Goal: Communication & Community: Share content

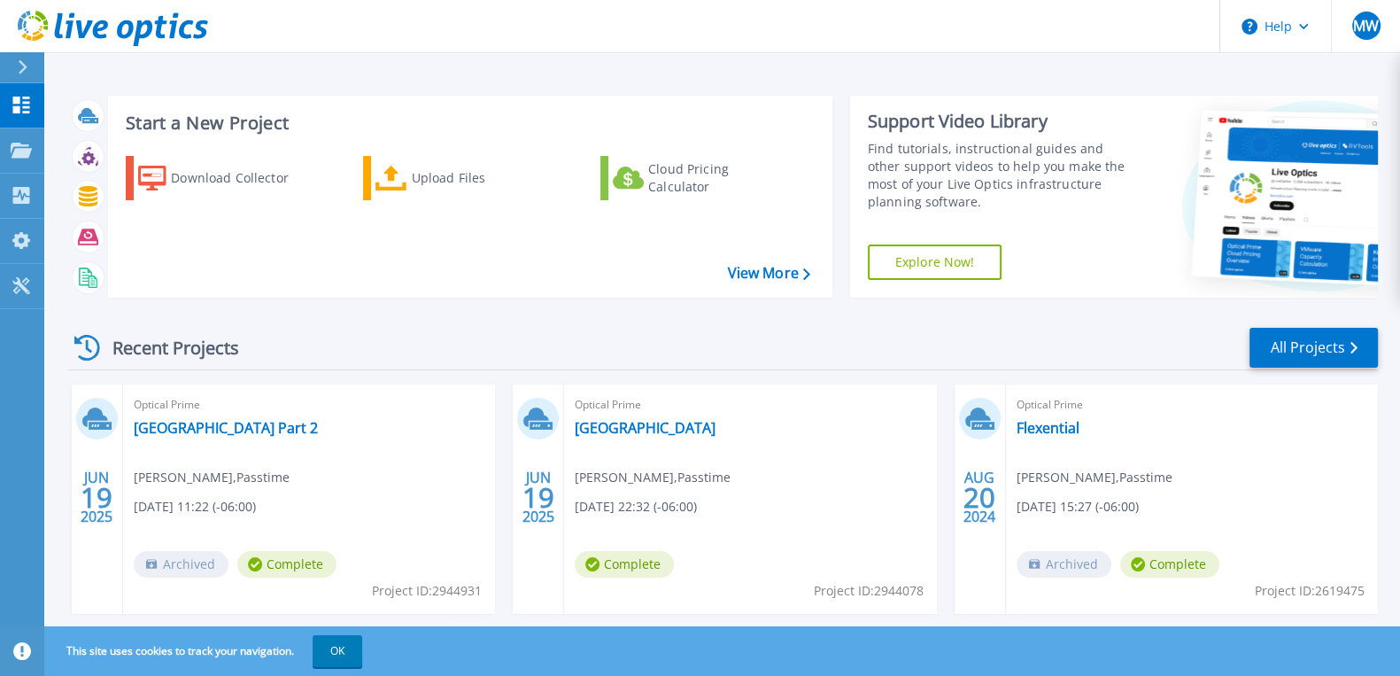
scroll to position [40, 0]
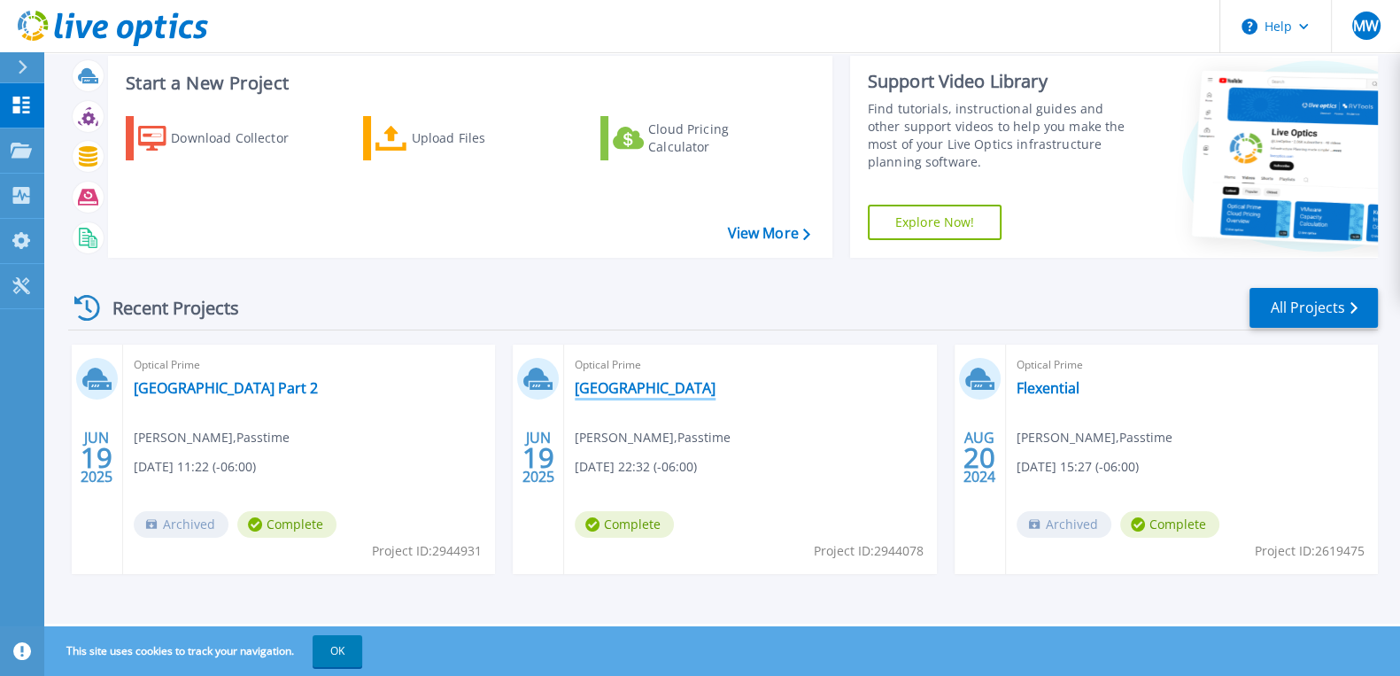
click at [616, 392] on link "[GEOGRAPHIC_DATA]" at bounding box center [645, 388] width 141 height 18
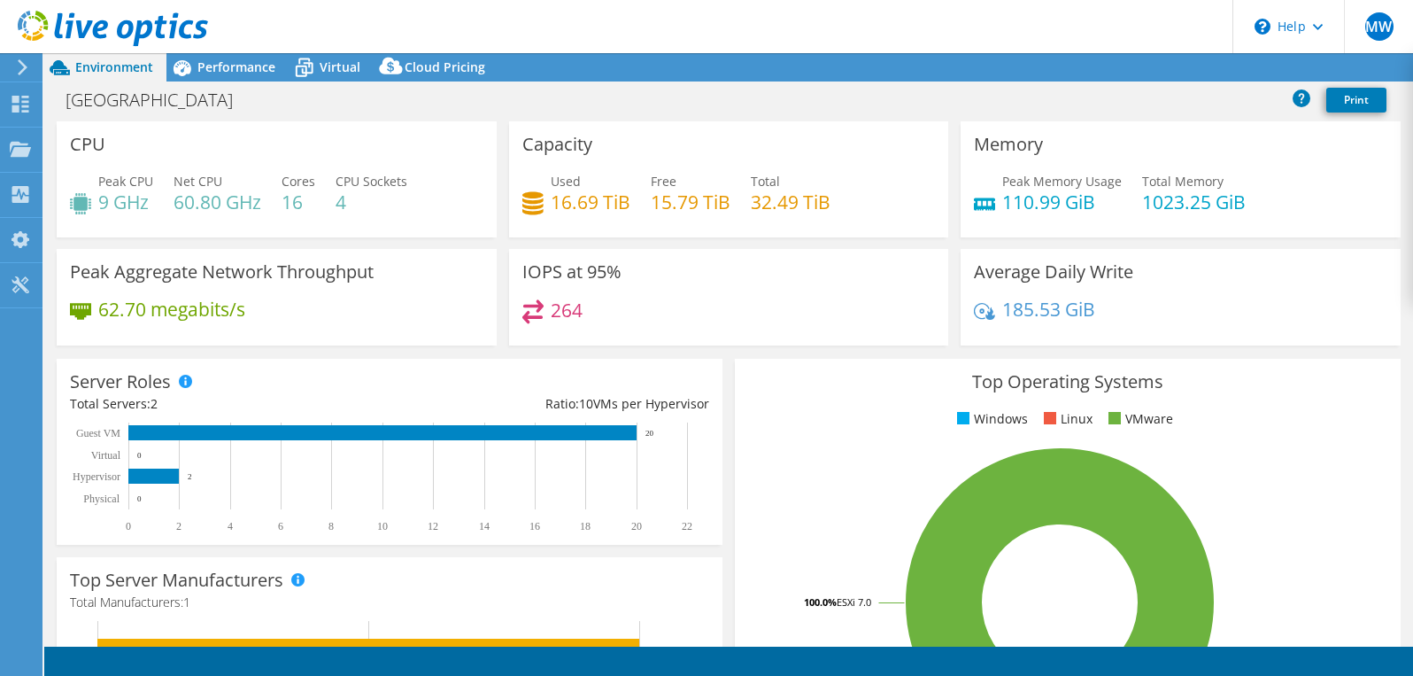
select select "USD"
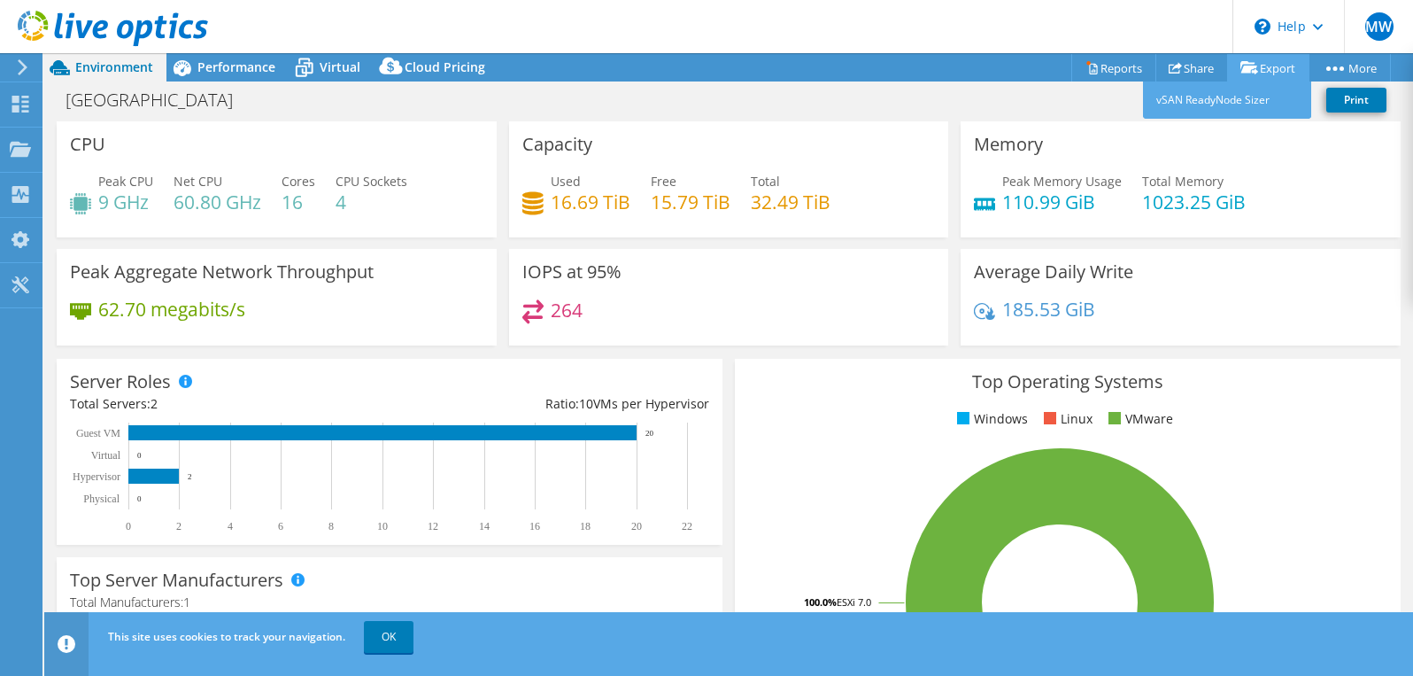
click at [1255, 73] on link "Export" at bounding box center [1268, 67] width 82 height 27
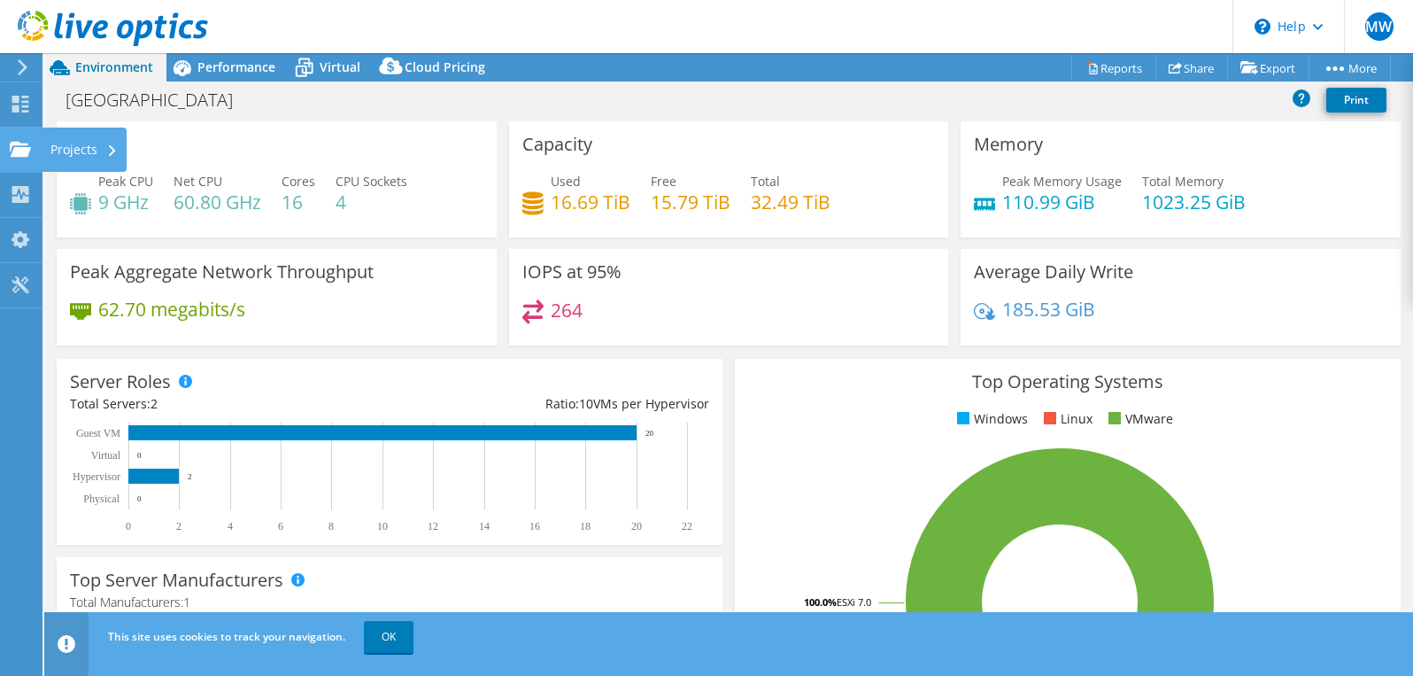
click at [19, 145] on icon at bounding box center [20, 149] width 21 height 17
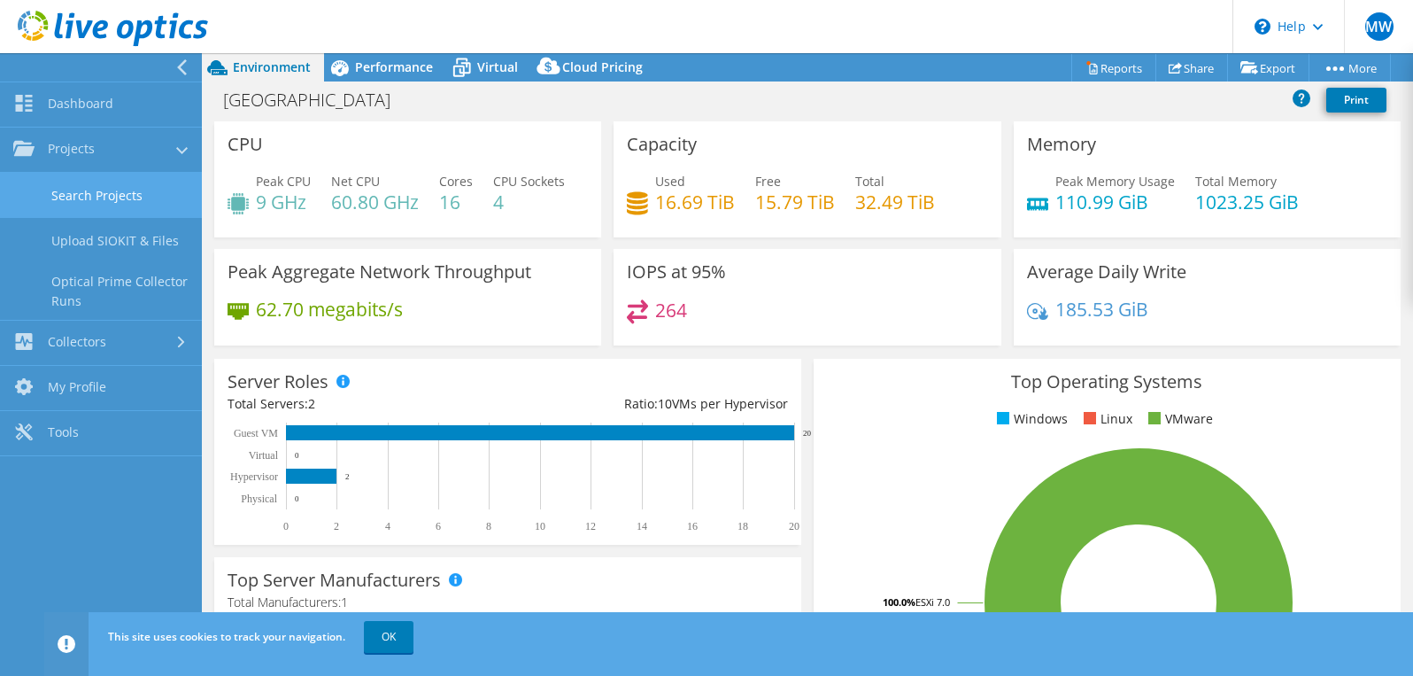
click at [73, 197] on link "Search Projects" at bounding box center [101, 195] width 202 height 45
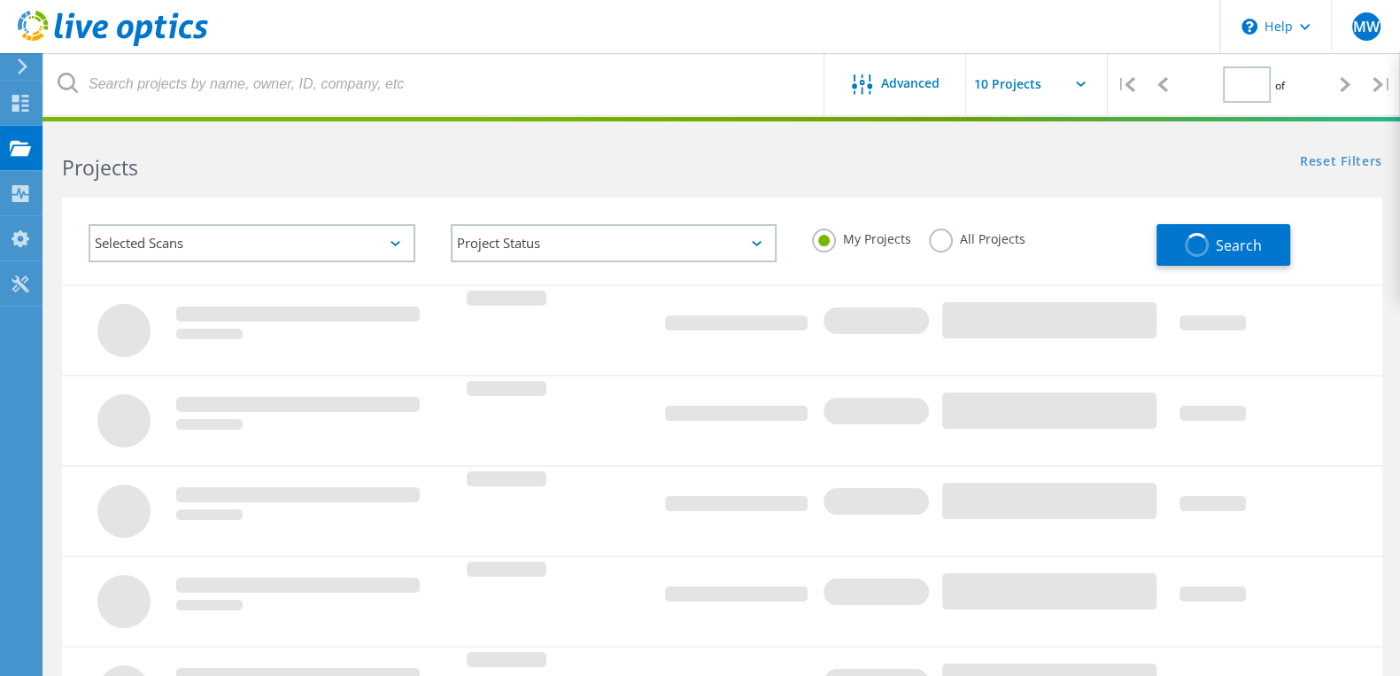
type input "1"
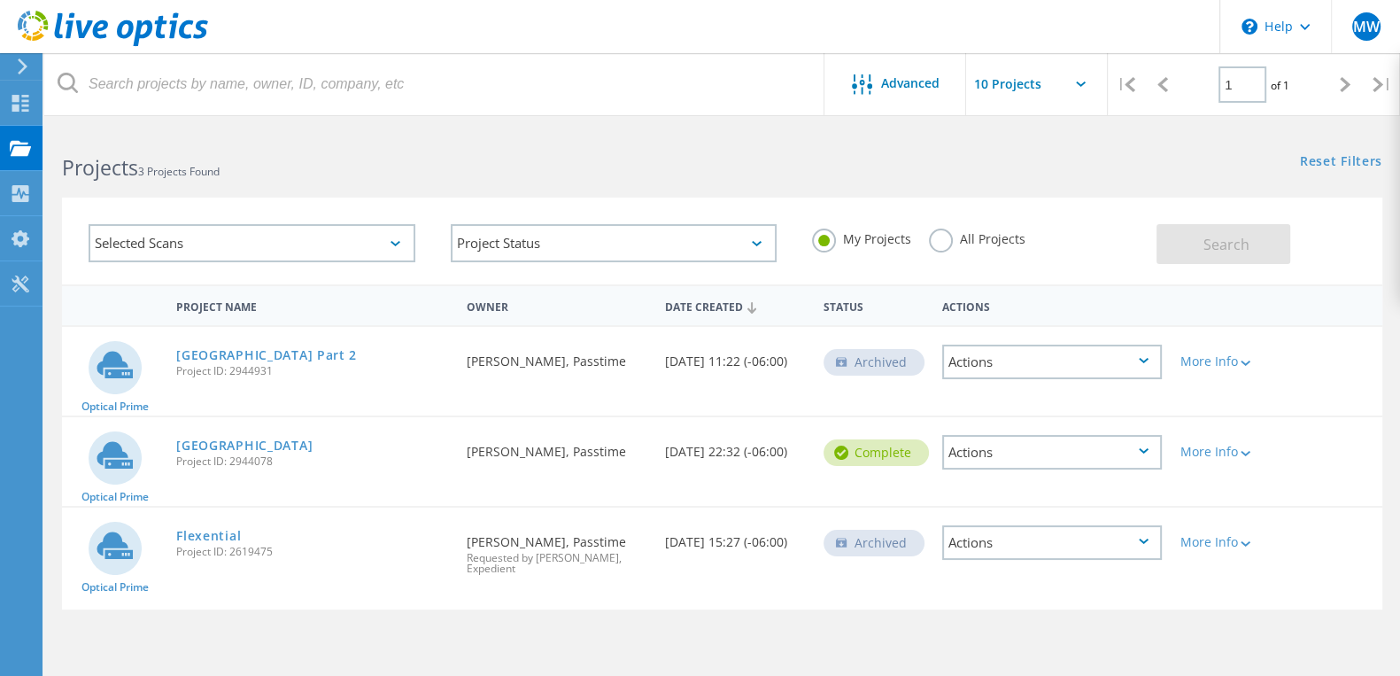
click at [1144, 452] on div "Actions" at bounding box center [1052, 452] width 220 height 35
click at [1255, 385] on div "Optical Prime Southpark DC Part 2 Project ID: 2944931 Requested By Michael Well…" at bounding box center [722, 371] width 1320 height 89
click at [1226, 452] on div "More Info" at bounding box center [1223, 451] width 88 height 12
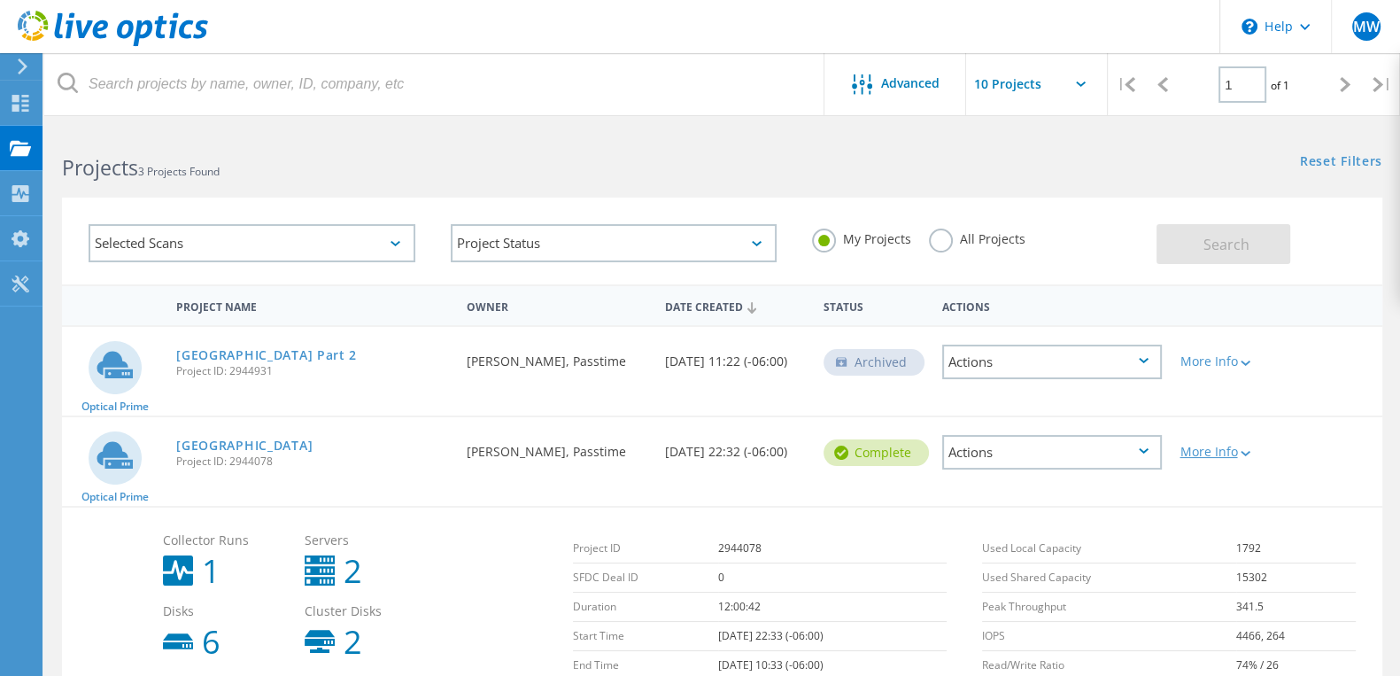
click at [1226, 452] on div "More Info" at bounding box center [1223, 451] width 88 height 12
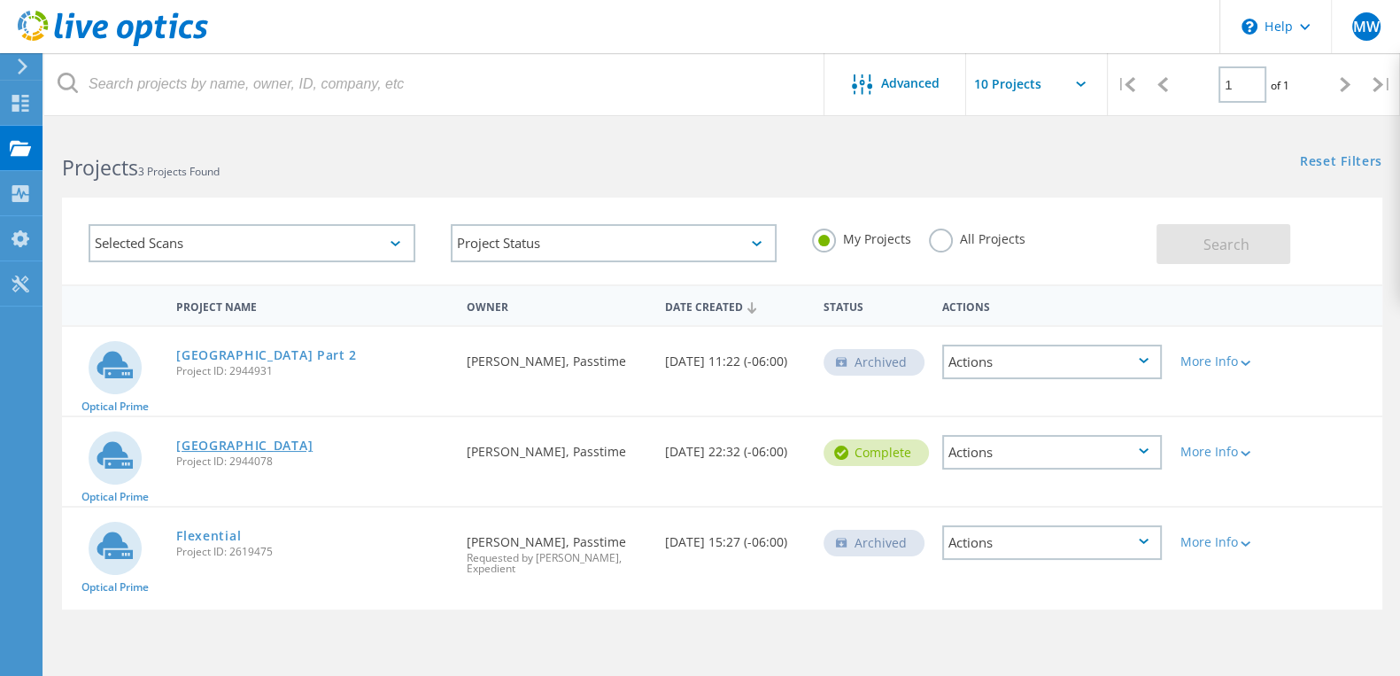
click at [215, 445] on link "[GEOGRAPHIC_DATA]" at bounding box center [244, 445] width 136 height 12
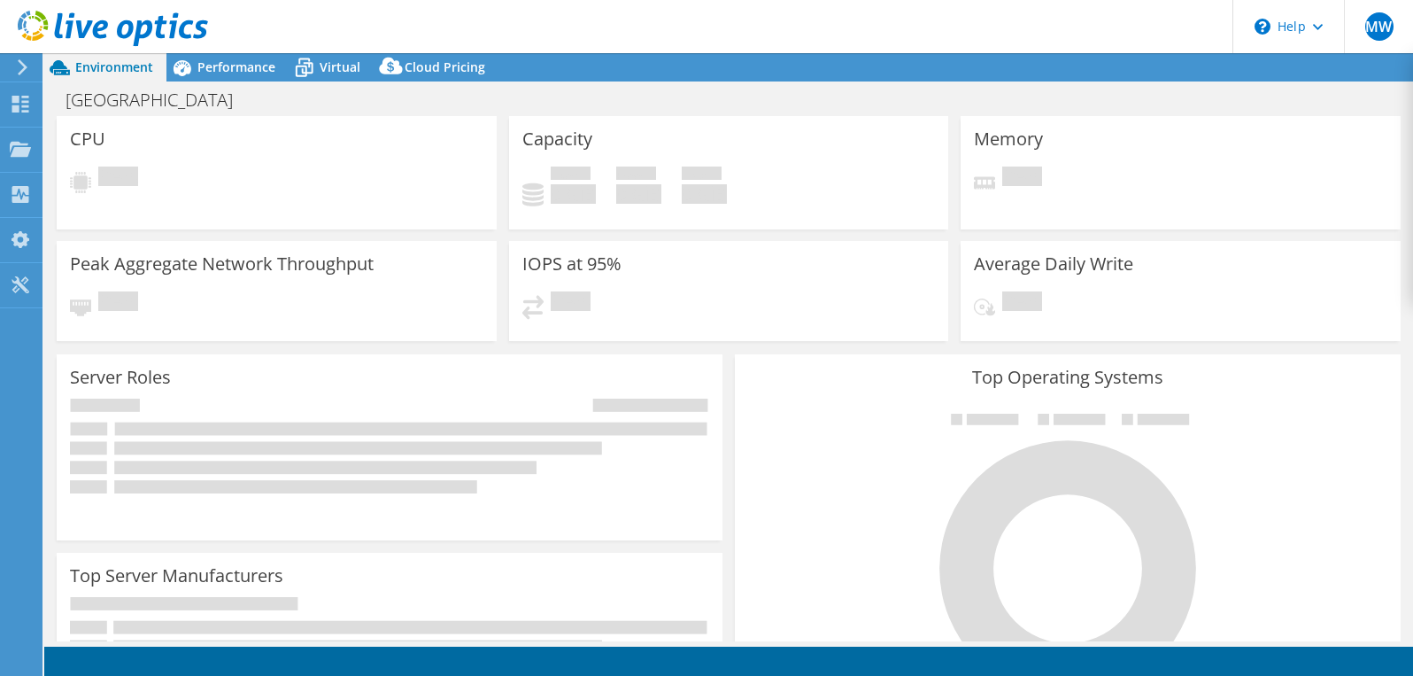
select select "USD"
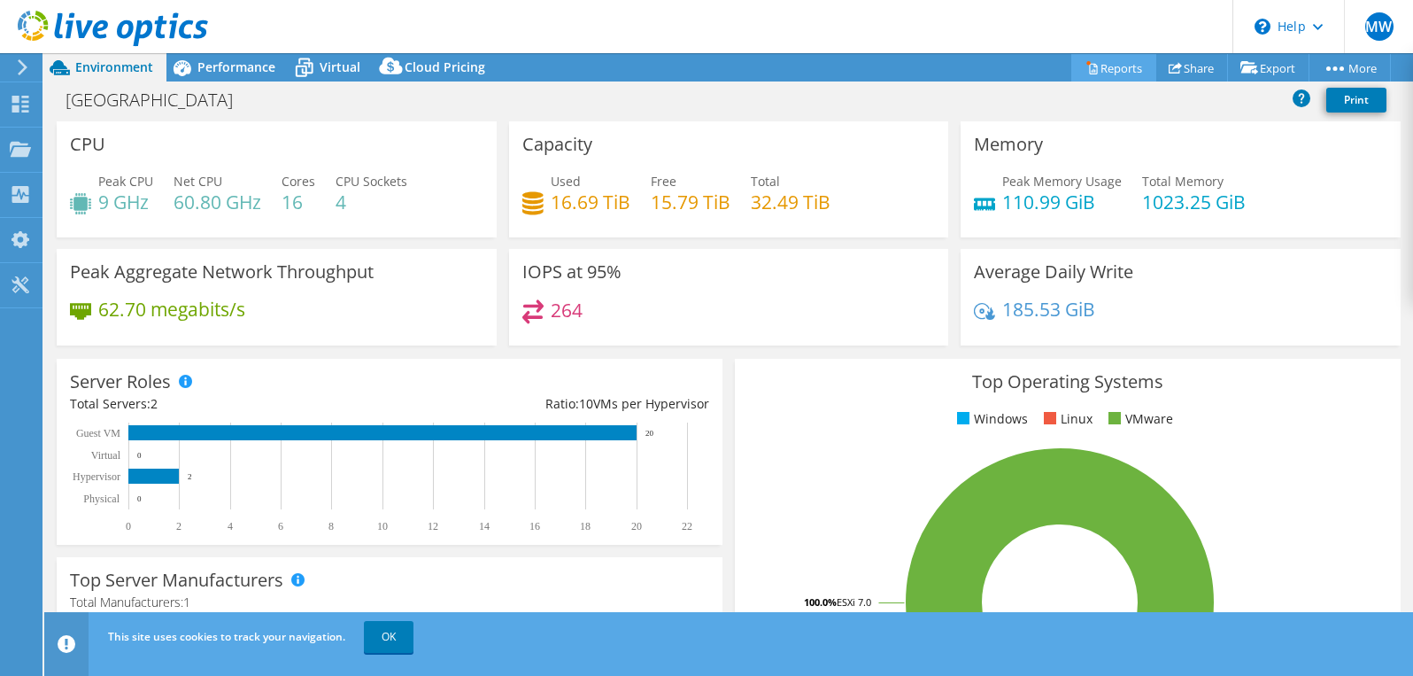
click at [1113, 66] on link "Reports" at bounding box center [1113, 67] width 85 height 27
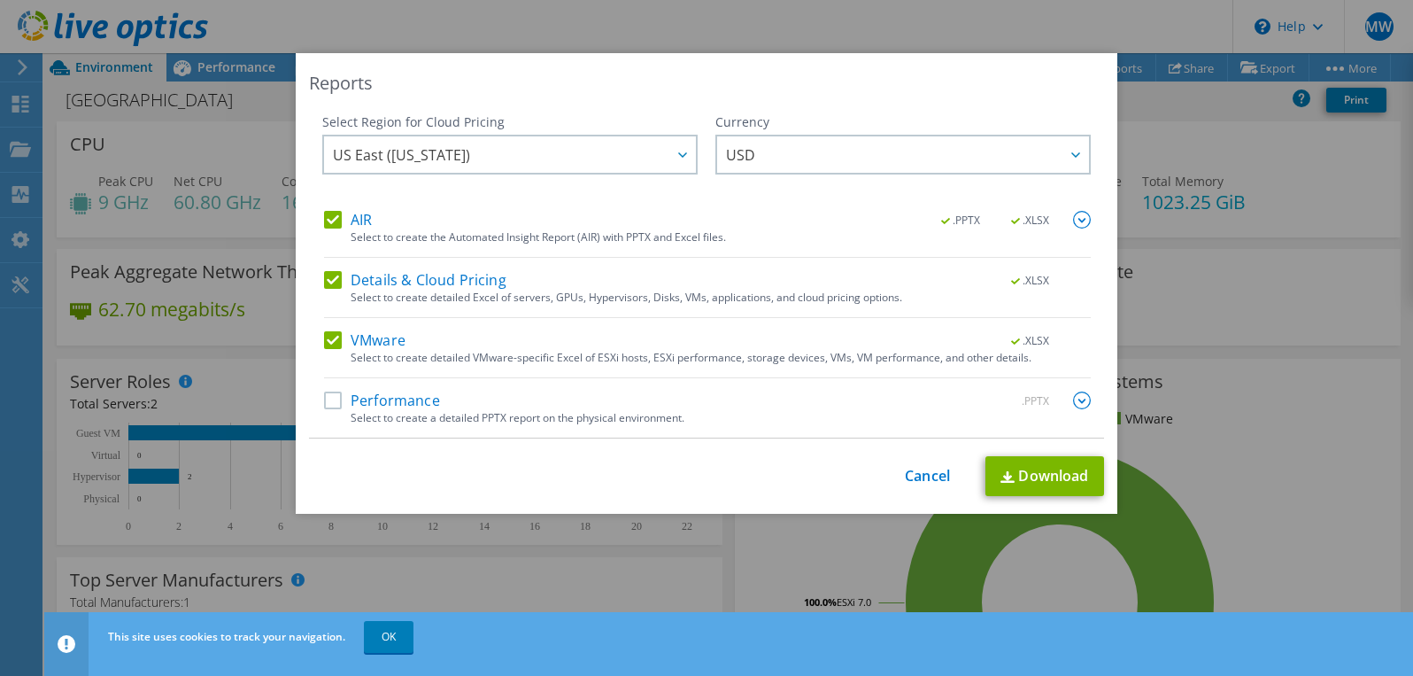
click at [327, 398] on label "Performance" at bounding box center [382, 400] width 116 height 18
click at [0, 0] on input "Performance" at bounding box center [0, 0] width 0 height 0
click at [925, 481] on link "Cancel" at bounding box center [927, 475] width 45 height 17
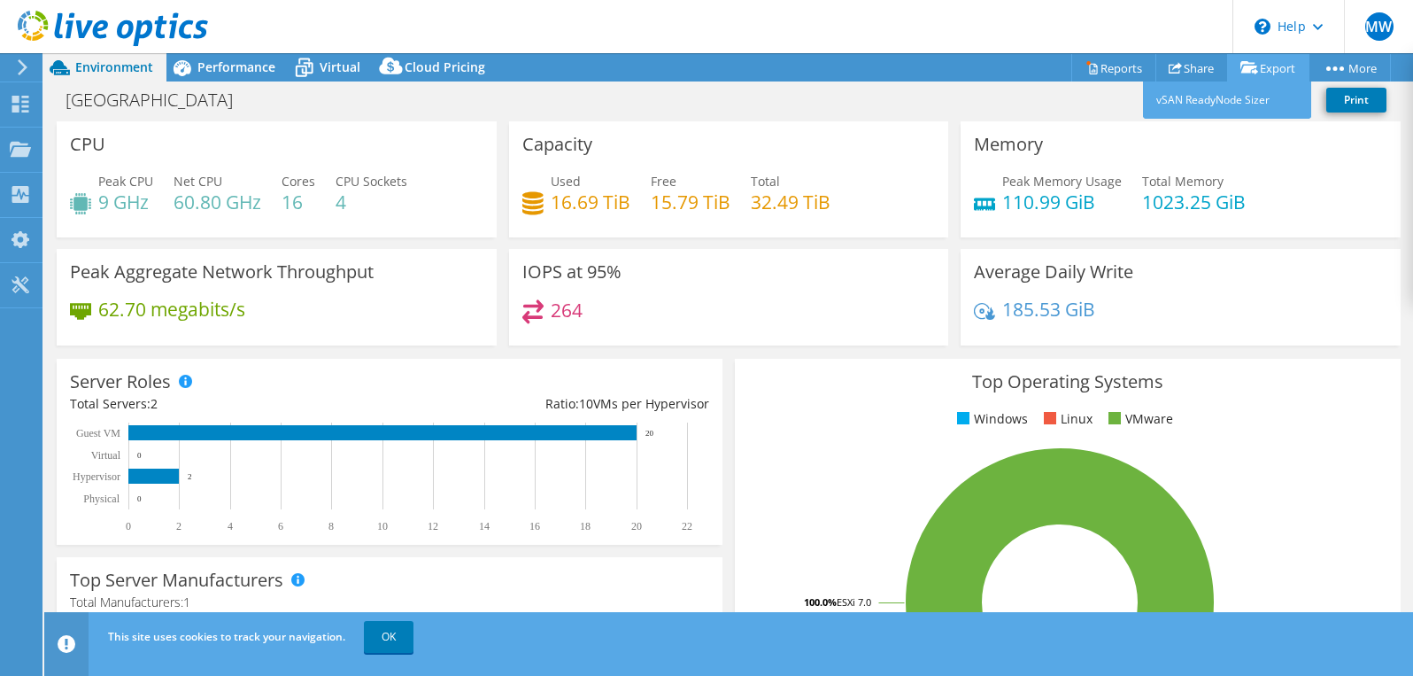
click at [1253, 67] on link "Export" at bounding box center [1268, 67] width 82 height 27
click at [1261, 69] on link "Export" at bounding box center [1268, 67] width 82 height 27
click at [1179, 69] on link "Share" at bounding box center [1191, 67] width 73 height 27
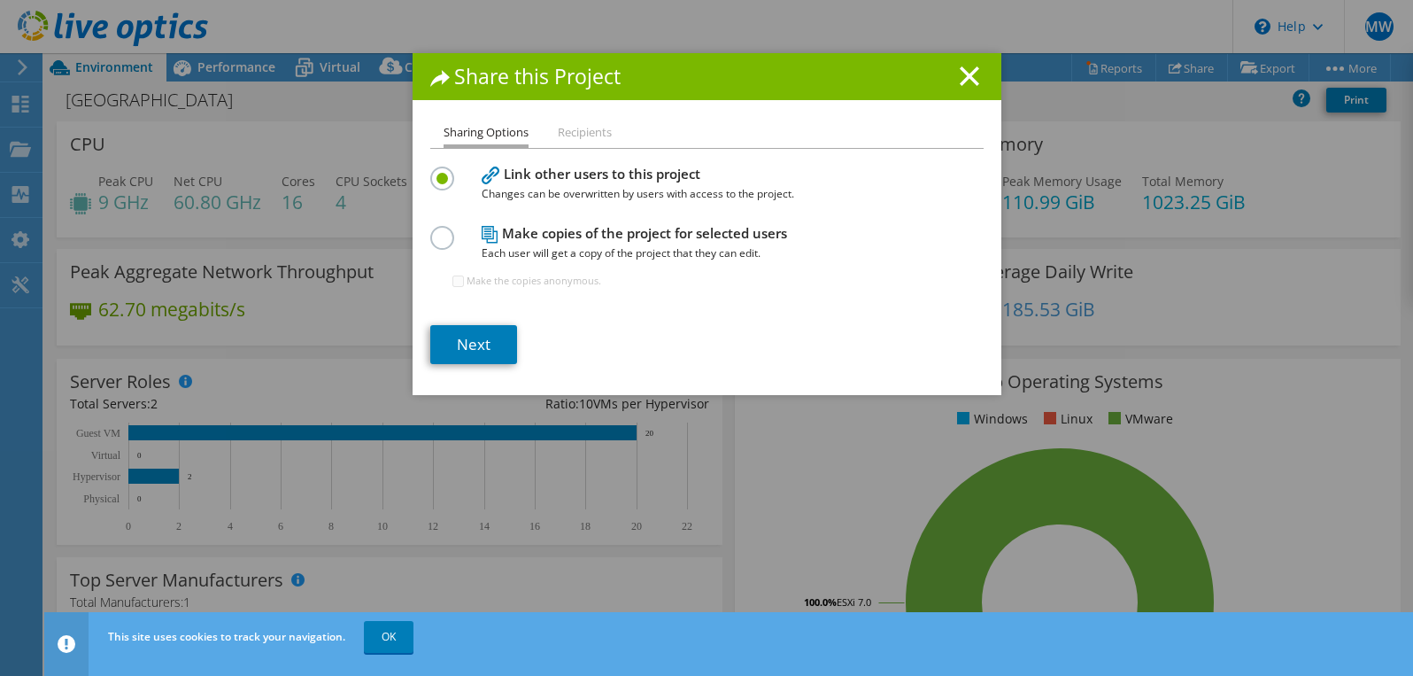
click at [437, 230] on label at bounding box center [445, 228] width 31 height 4
click at [0, 0] on input "radio" at bounding box center [0, 0] width 0 height 0
click at [453, 282] on input "Make the copies anonymous." at bounding box center [458, 281] width 12 height 12
checkbox input "true"
click at [477, 339] on link "Next" at bounding box center [473, 344] width 87 height 39
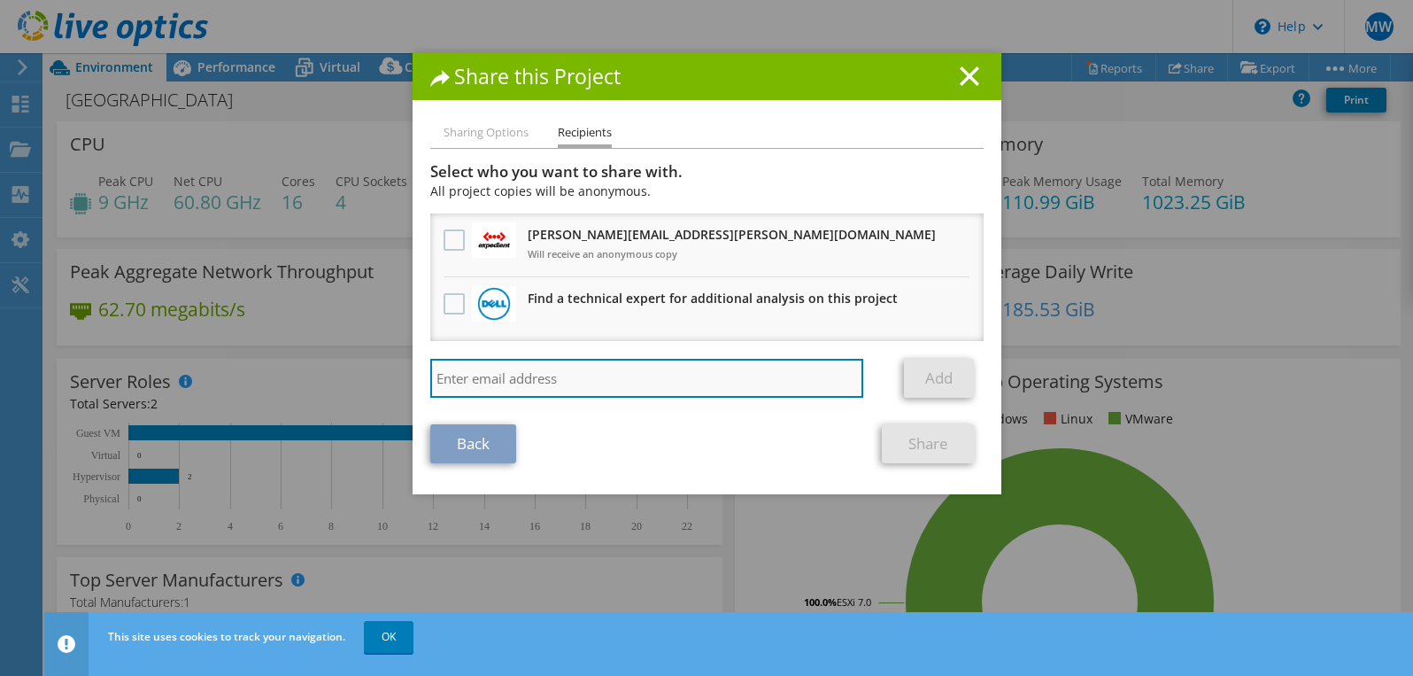
click at [541, 377] on input "search" at bounding box center [647, 378] width 434 height 39
type input "[EMAIL_ADDRESS][DOMAIN_NAME]"
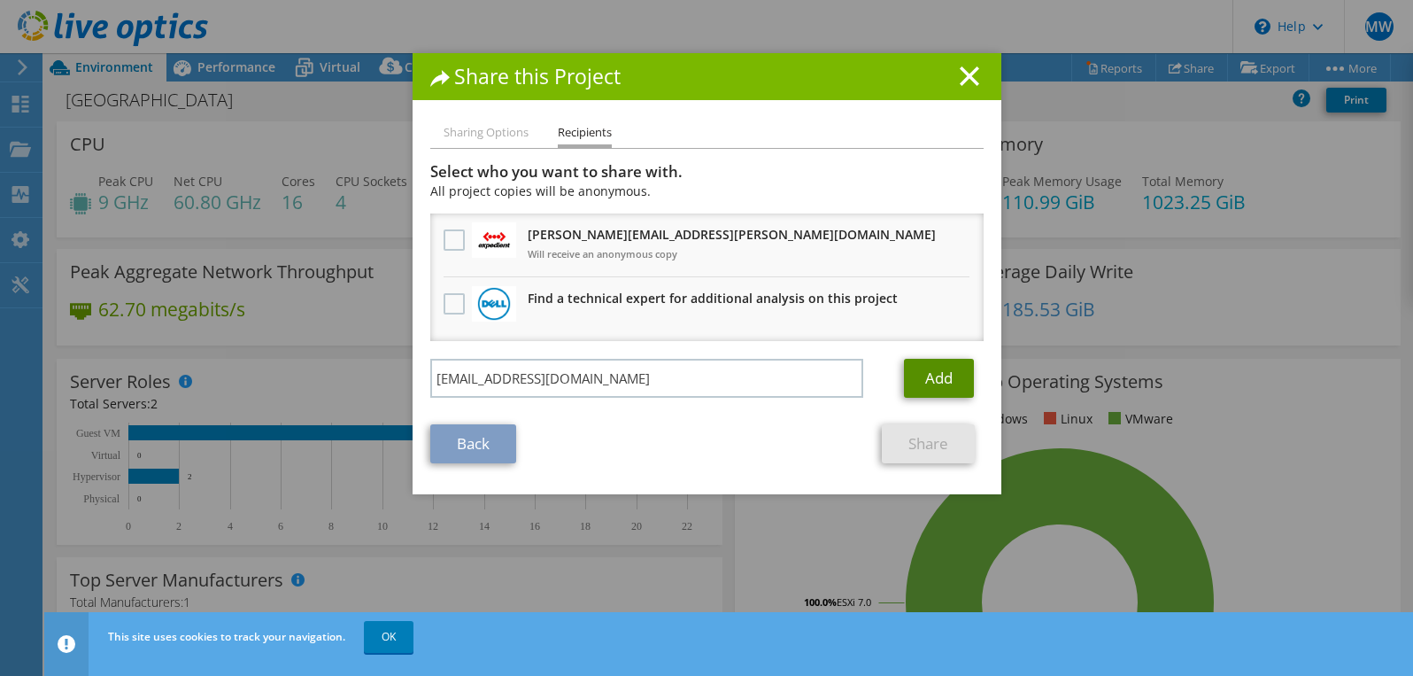
click at [937, 382] on link "Add" at bounding box center [939, 378] width 70 height 39
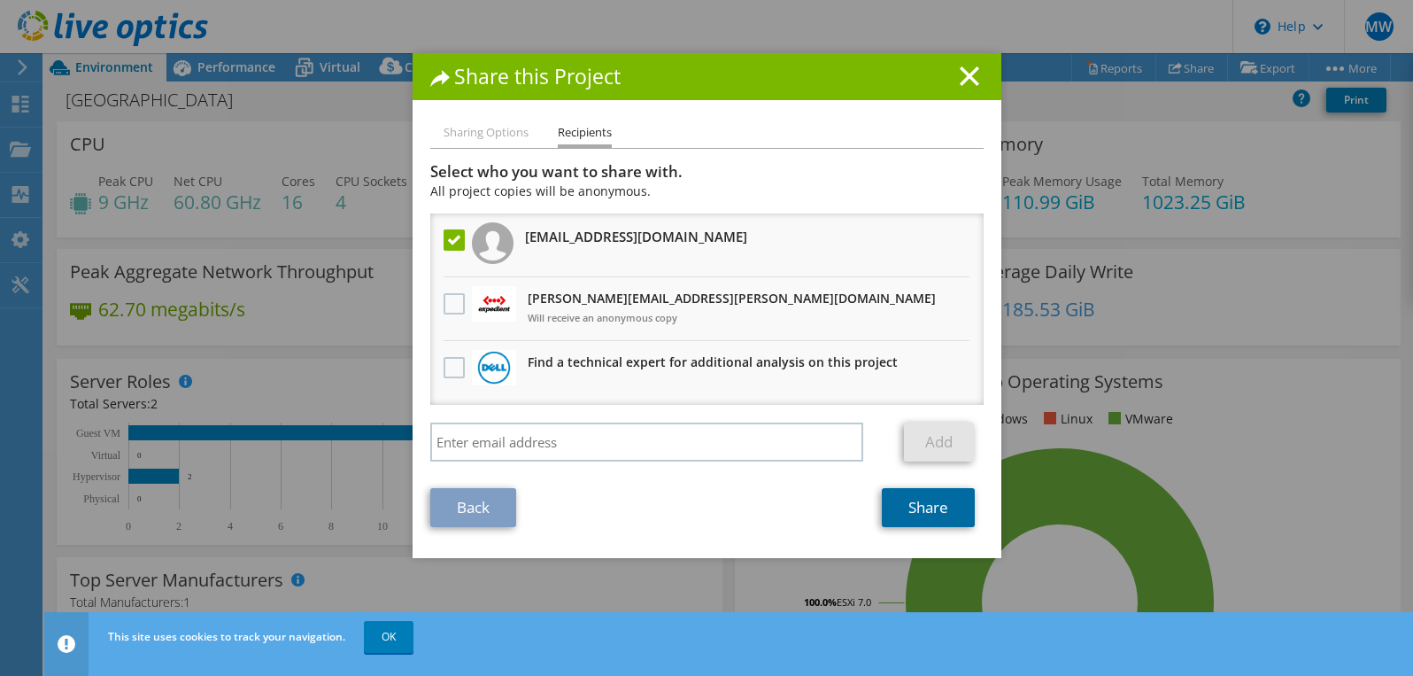
click at [924, 504] on link "Share" at bounding box center [928, 507] width 93 height 39
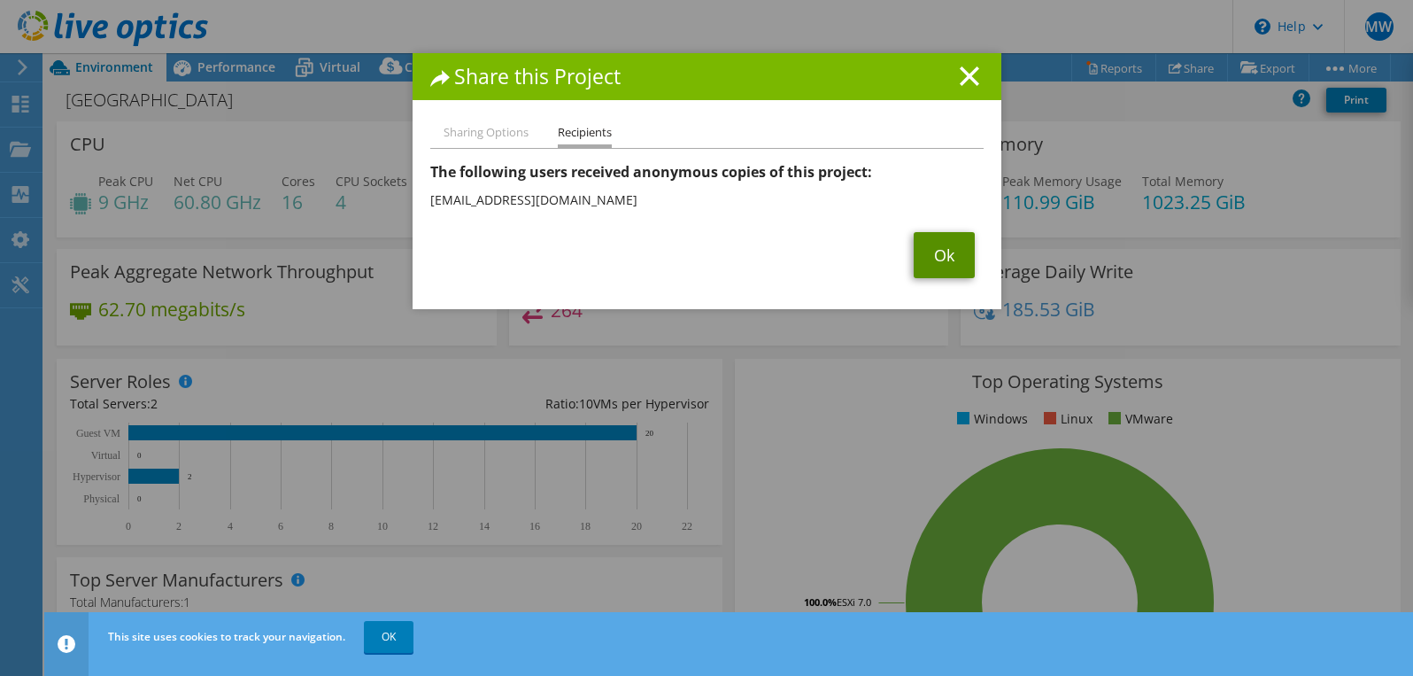
click at [933, 264] on link "Ok" at bounding box center [944, 255] width 61 height 46
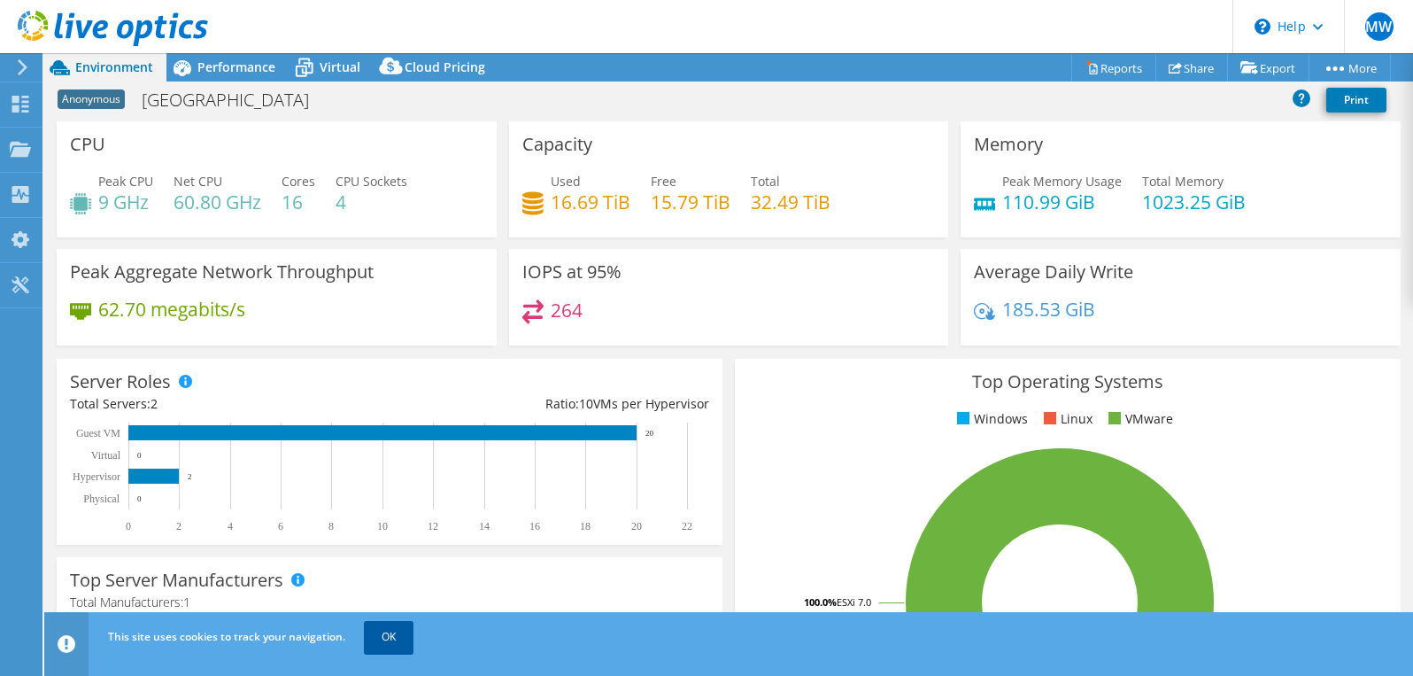
click at [385, 640] on link "OK" at bounding box center [389, 637] width 50 height 32
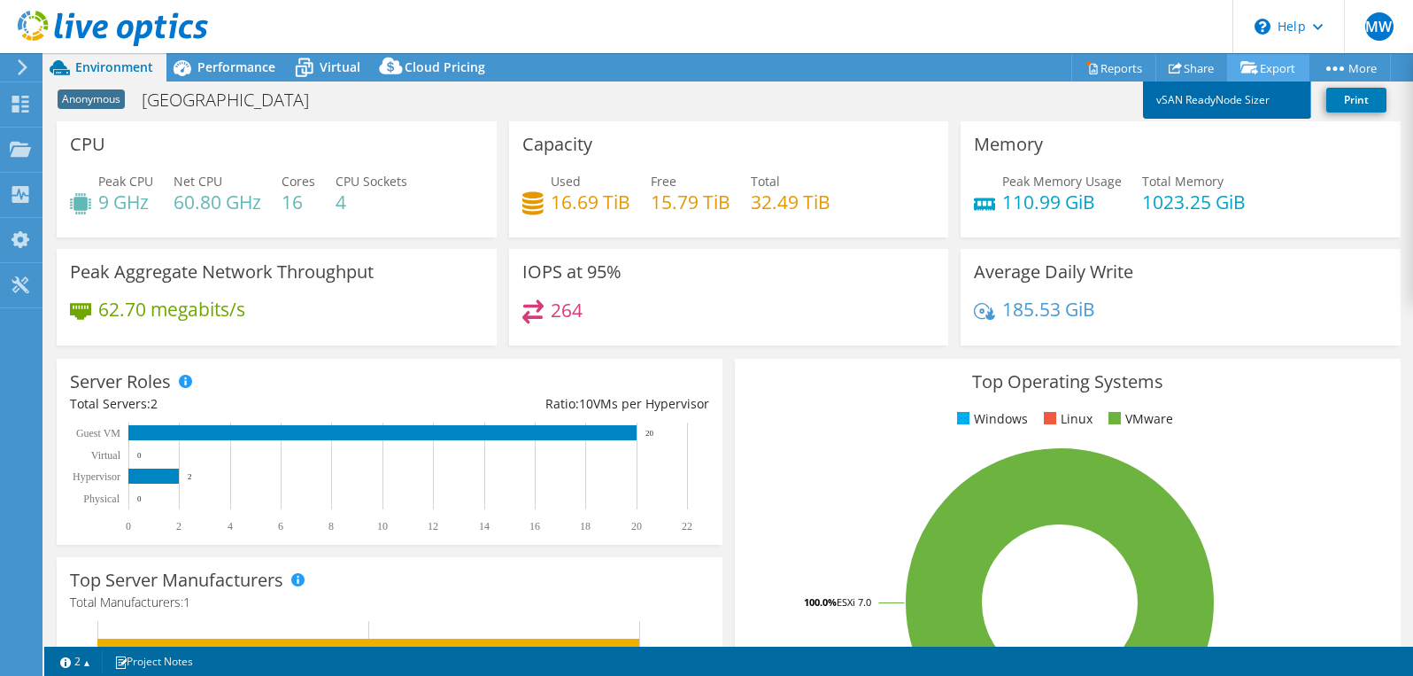
click at [1201, 98] on link "vSAN ReadyNode Sizer" at bounding box center [1227, 99] width 168 height 37
click at [1270, 69] on link "Export" at bounding box center [1268, 67] width 82 height 27
click at [1274, 69] on link "Export" at bounding box center [1268, 67] width 82 height 27
click at [1270, 69] on link "Export" at bounding box center [1268, 67] width 82 height 27
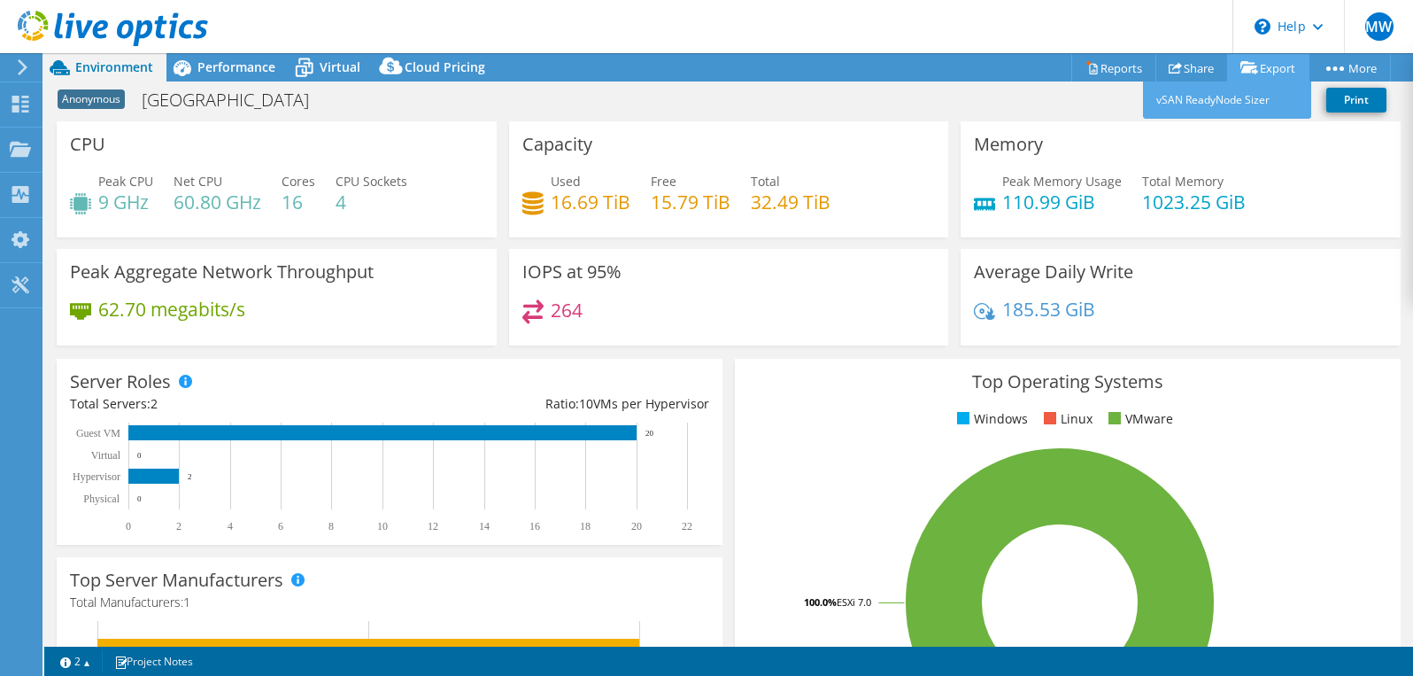
click at [1270, 69] on link "Export" at bounding box center [1268, 67] width 82 height 27
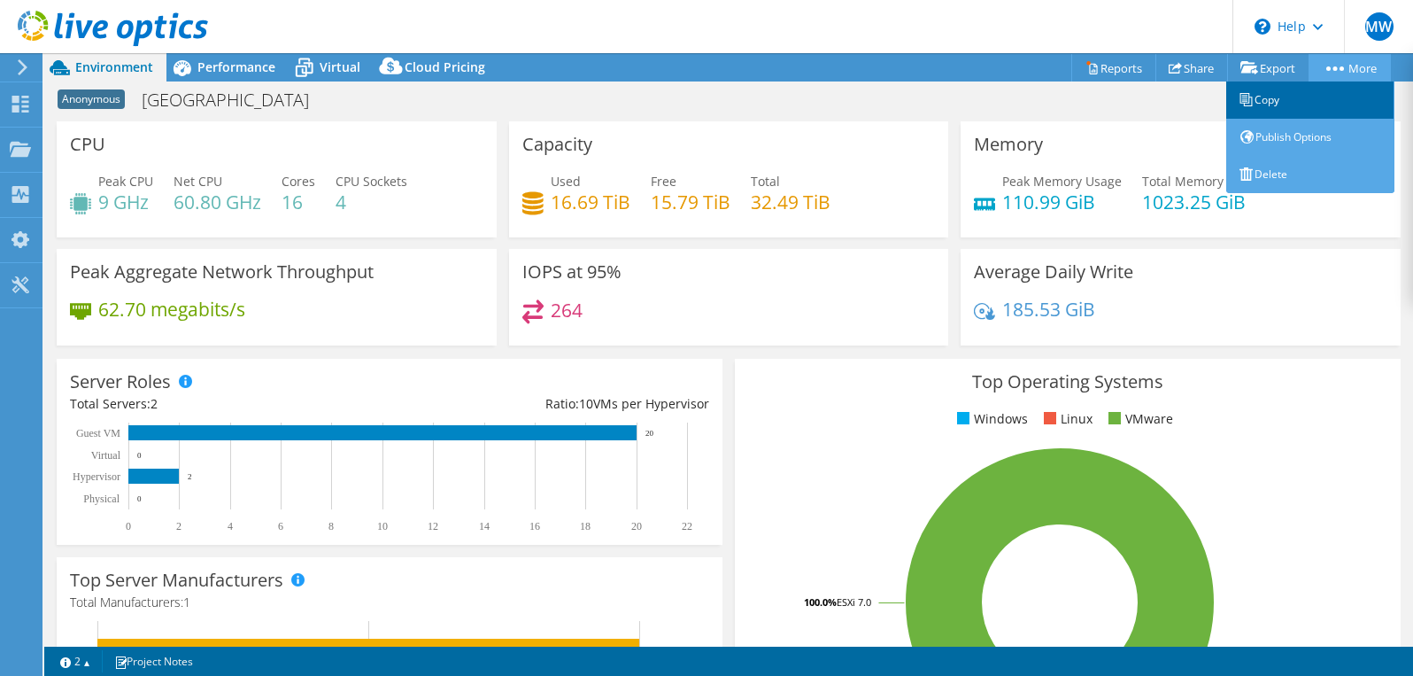
click at [1263, 99] on link "Copy" at bounding box center [1310, 99] width 168 height 37
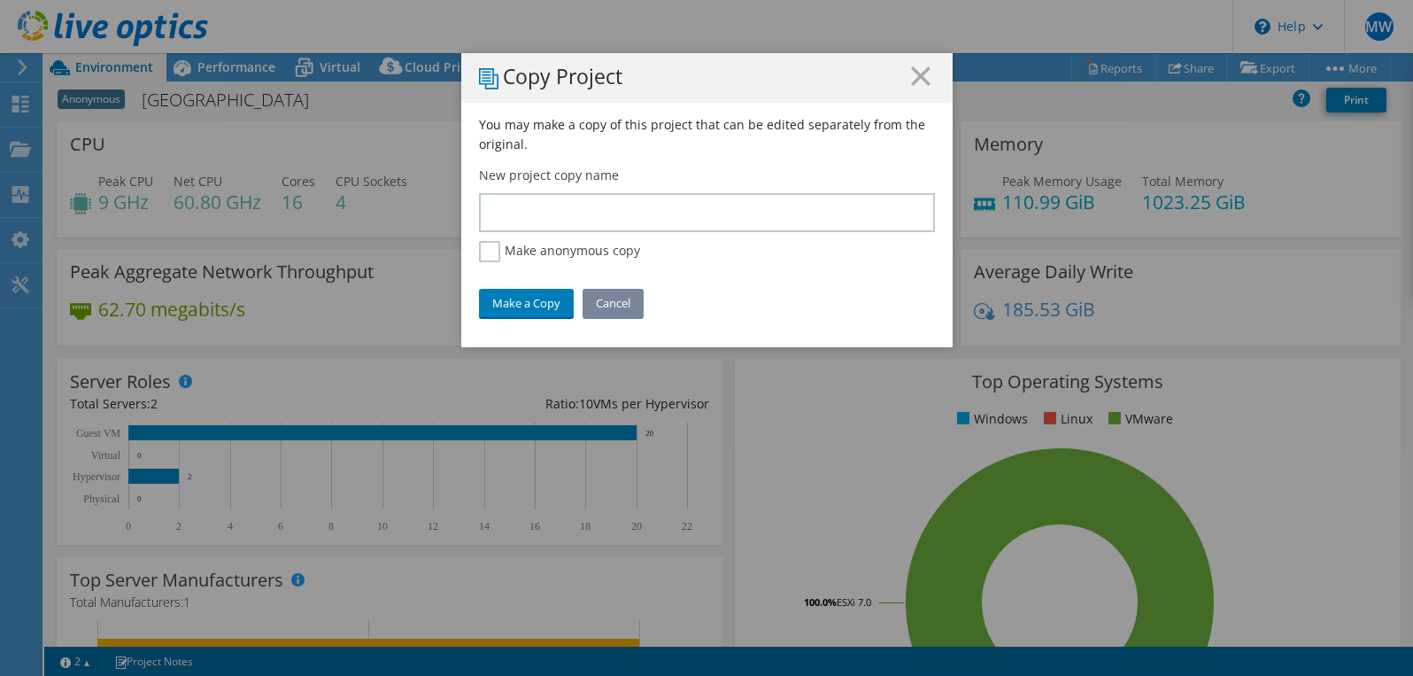
click at [629, 310] on link "Cancel" at bounding box center [613, 303] width 61 height 28
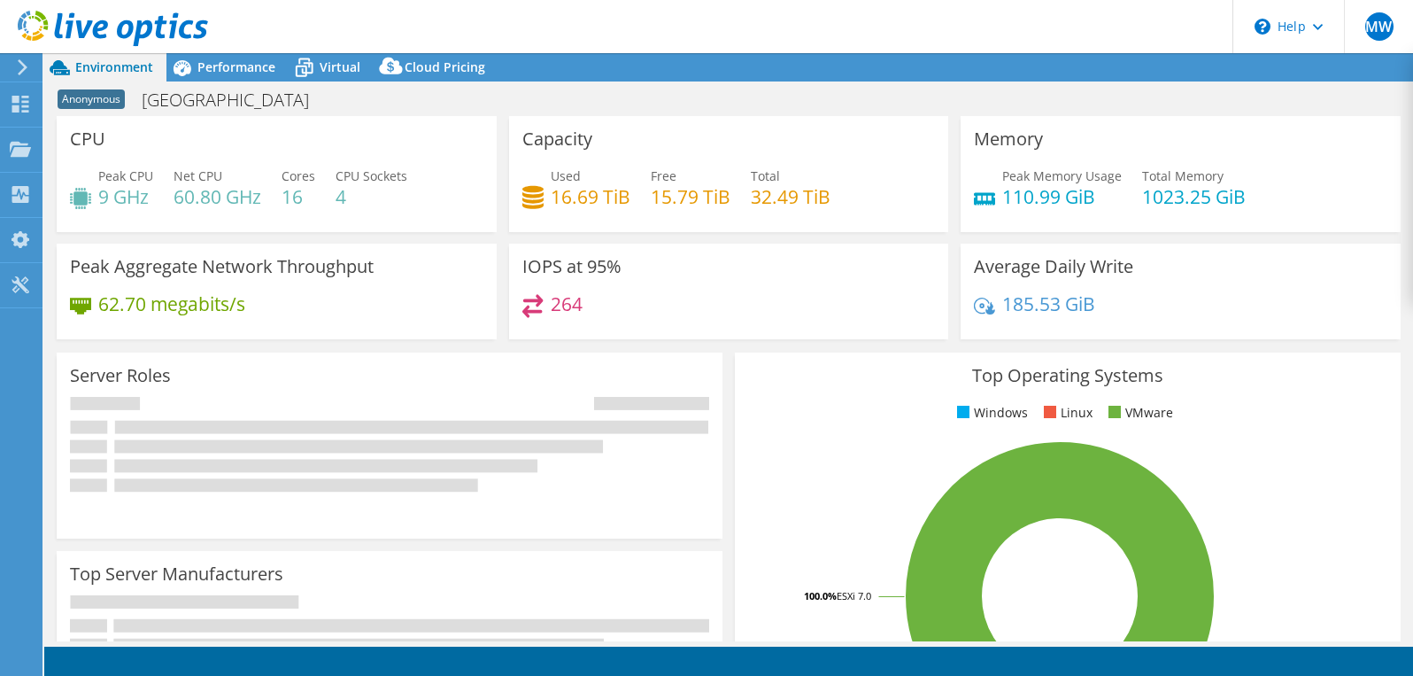
select select "USD"
